Goal: Navigation & Orientation: Find specific page/section

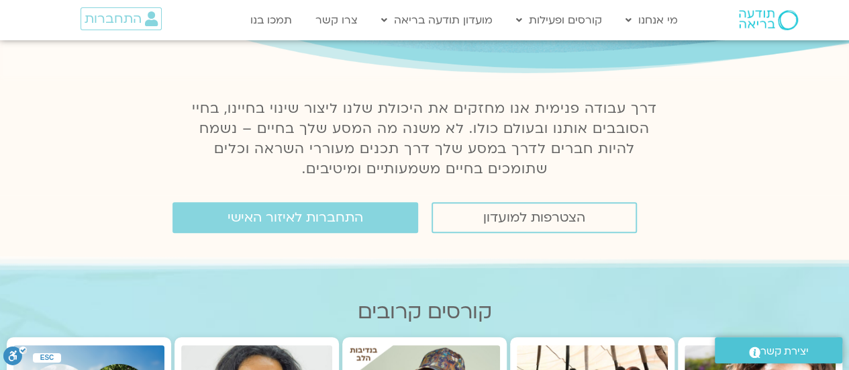
scroll to position [168, 0]
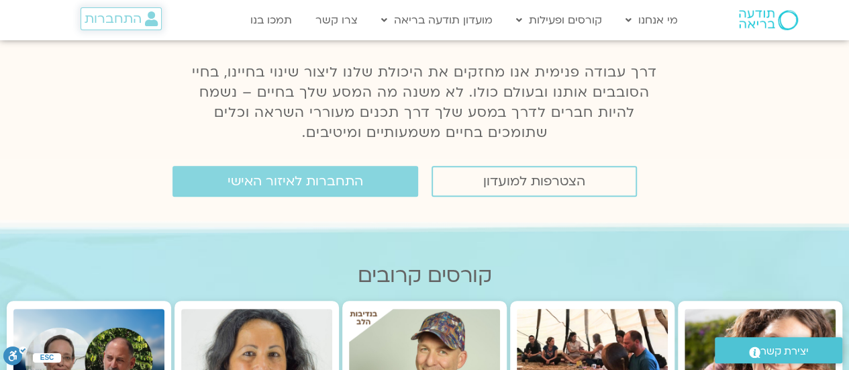
click at [123, 19] on span "התחברות" at bounding box center [113, 18] width 57 height 15
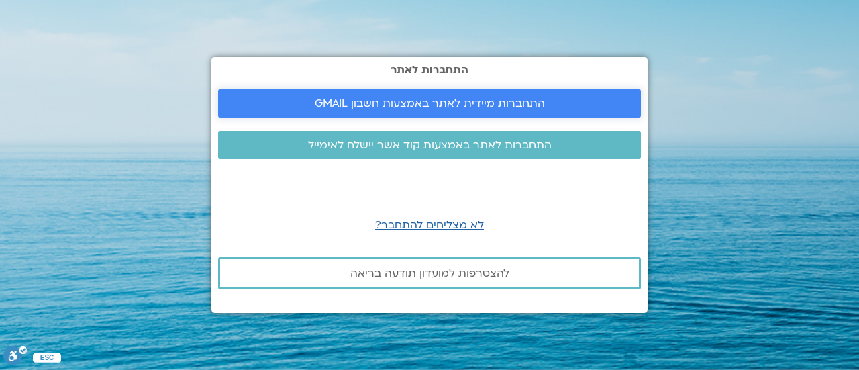
click at [368, 107] on span "התחברות מיידית לאתר באמצעות חשבון GMAIL" at bounding box center [430, 103] width 230 height 12
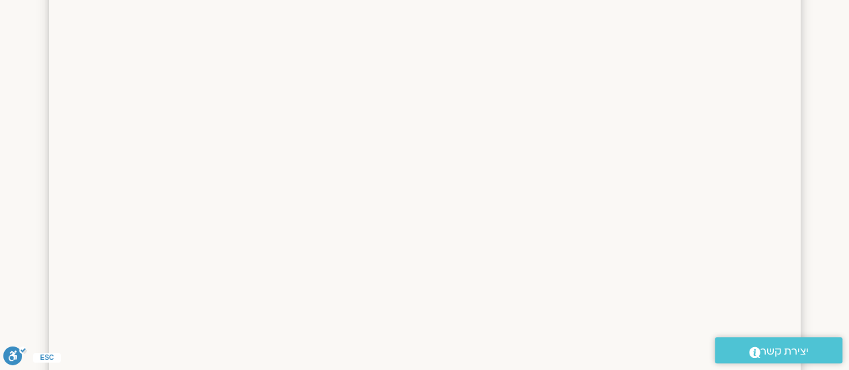
scroll to position [1053, 0]
drag, startPoint x: 855, startPoint y: 44, endPoint x: 858, endPoint y: 120, distance: 75.9
click at [849, 120] on html "דלג לתוכן Main Menu אזור אישי הזמנות התנתקות פרטי המורה הוספת אירוע מפגשים קרוב…" at bounding box center [424, 131] width 849 height 2369
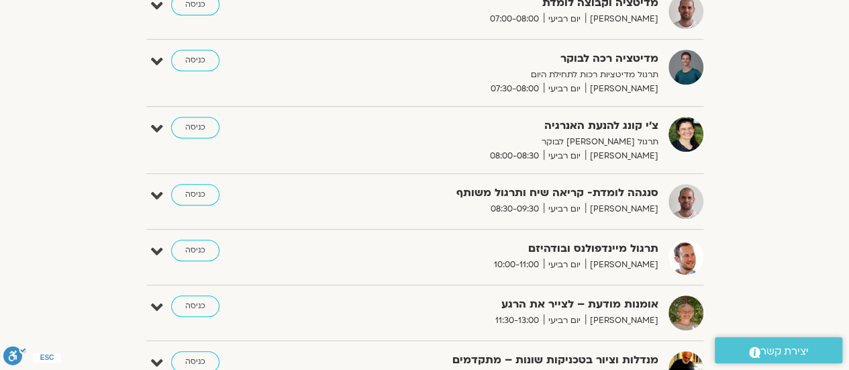
scroll to position [283, 0]
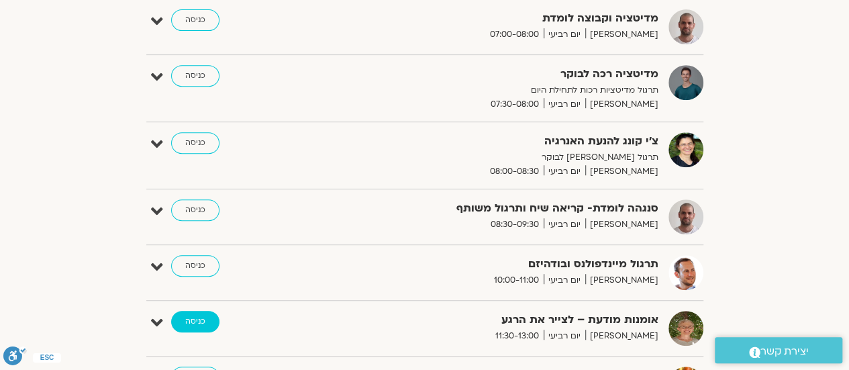
click at [201, 312] on link "כניסה" at bounding box center [195, 321] width 48 height 21
